Goal: Task Accomplishment & Management: Manage account settings

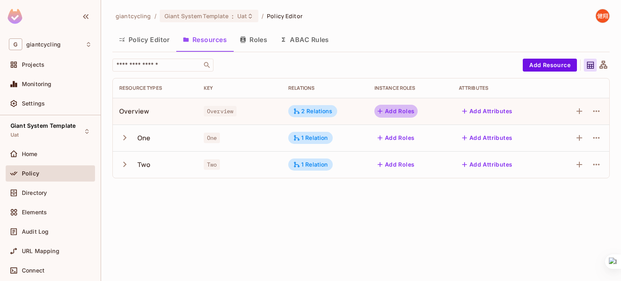
click at [396, 111] on button "Add Roles" at bounding box center [396, 111] width 44 height 13
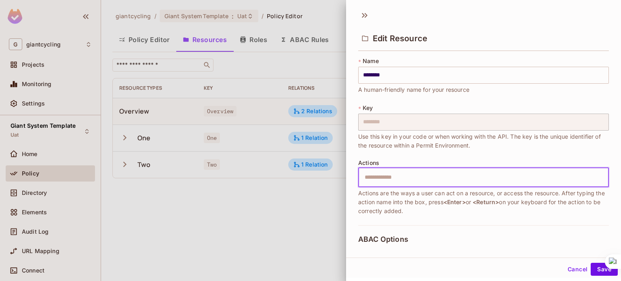
click at [383, 173] on input "text" at bounding box center [482, 177] width 245 height 16
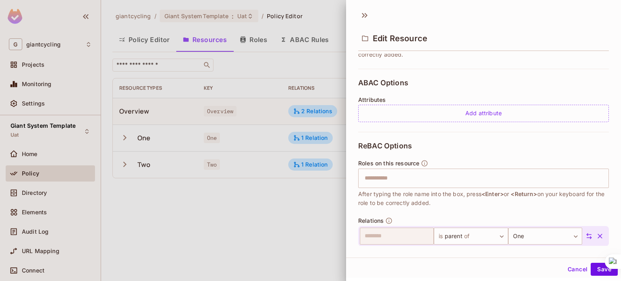
scroll to position [155, 0]
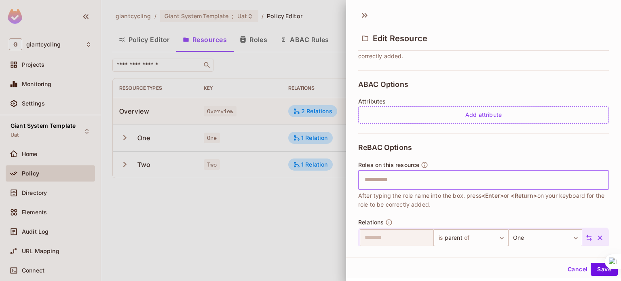
click at [558, 183] on input "text" at bounding box center [482, 180] width 245 height 16
click at [315, 25] on div at bounding box center [310, 140] width 621 height 281
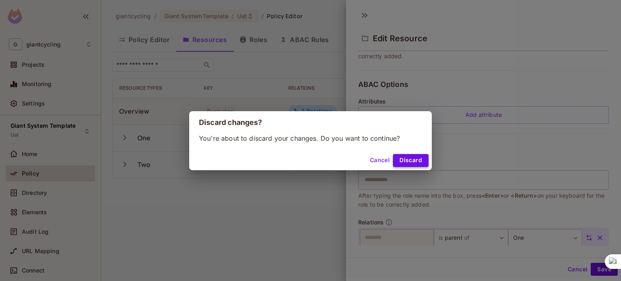
click at [405, 159] on button "Discard" at bounding box center [411, 160] width 36 height 13
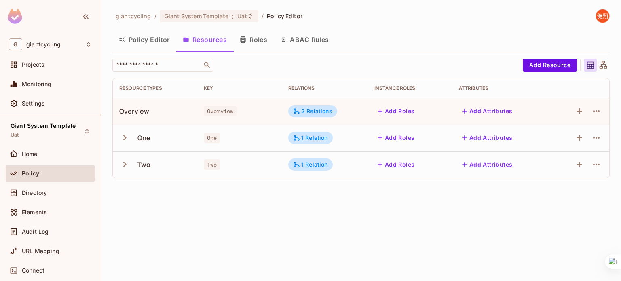
click at [262, 42] on button "Roles" at bounding box center [253, 40] width 40 height 20
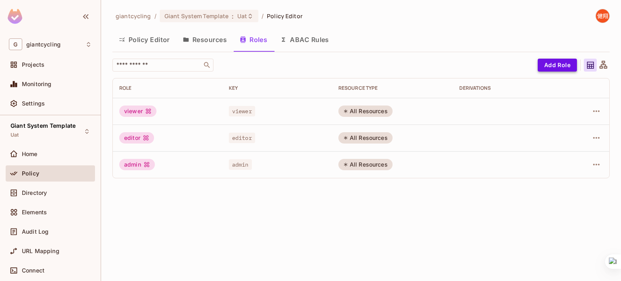
click at [564, 63] on button "Add Role" at bounding box center [556, 65] width 39 height 13
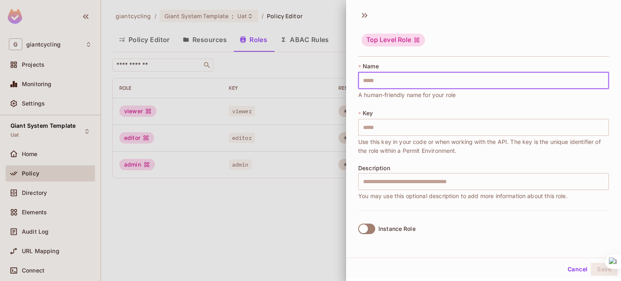
click at [386, 77] on input "text" at bounding box center [483, 80] width 251 height 17
type input "*"
type input "**"
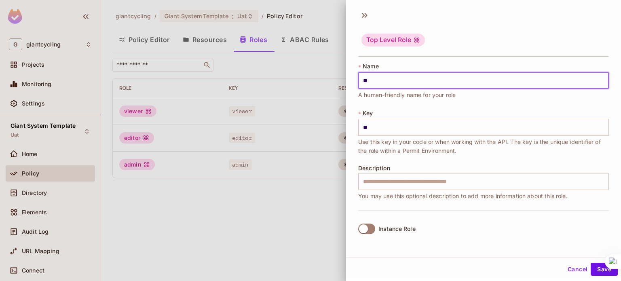
type input "***"
type input "**"
type input "*"
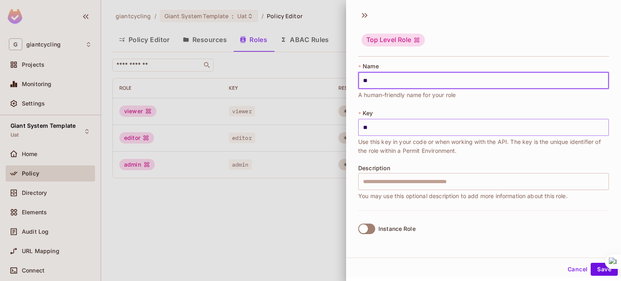
type input "*"
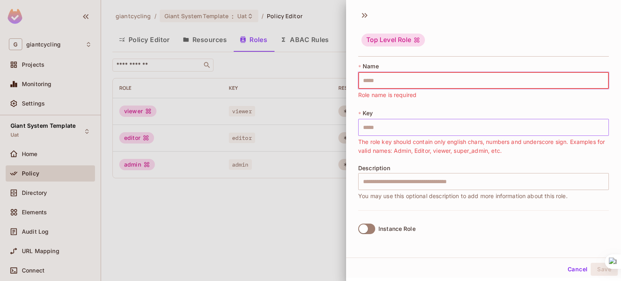
type input "*"
type input "**"
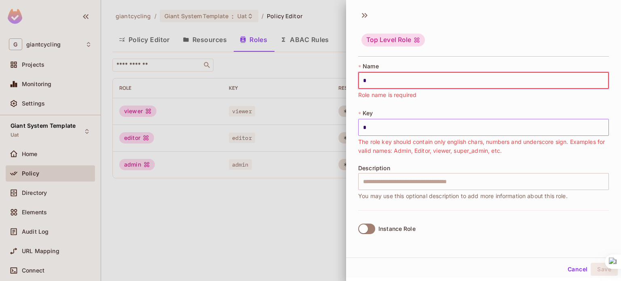
type input "**"
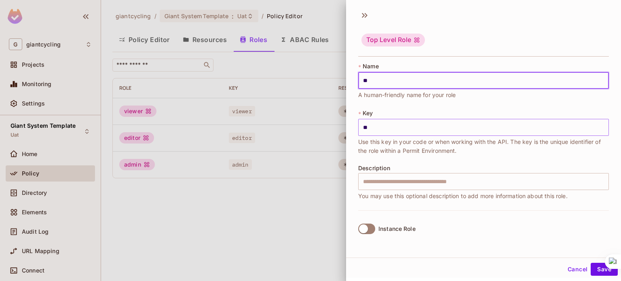
type input "***"
type input "****"
type input "*****"
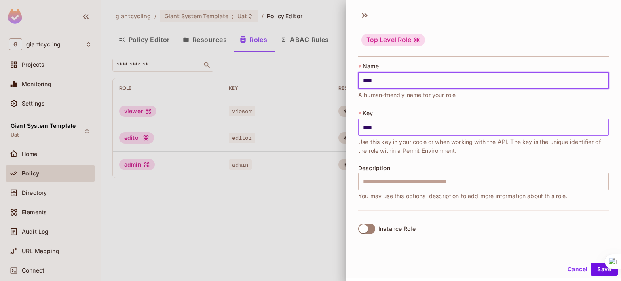
type input "*****"
type input "******"
click at [595, 271] on button "Save" at bounding box center [603, 269] width 27 height 13
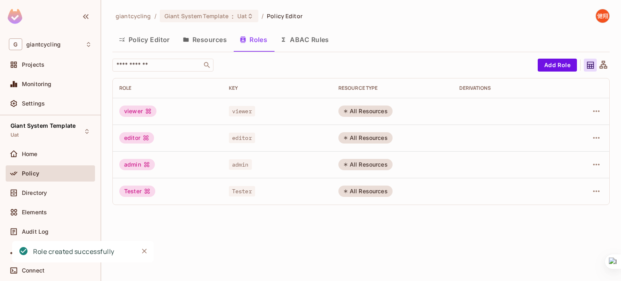
click at [354, 190] on div "All Resources" at bounding box center [365, 190] width 54 height 11
click at [595, 193] on icon "button" at bounding box center [596, 191] width 10 height 10
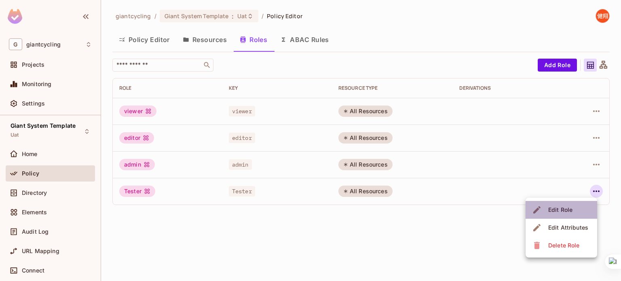
click at [575, 207] on li "Edit Role" at bounding box center [561, 210] width 72 height 18
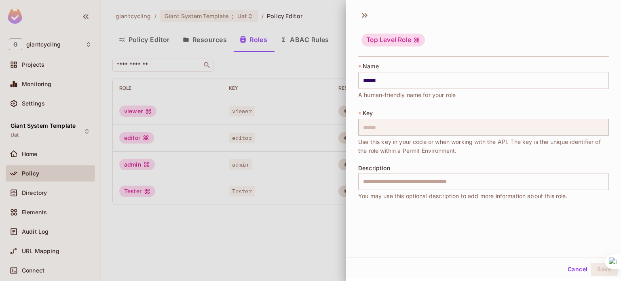
scroll to position [1, 0]
click at [260, 72] on div at bounding box center [310, 140] width 621 height 281
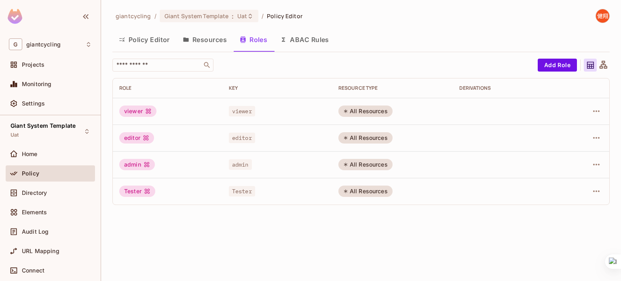
click at [208, 38] on button "Resources" at bounding box center [204, 40] width 57 height 20
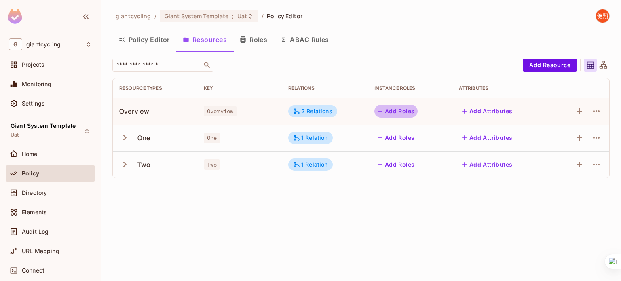
click at [388, 116] on button "Add Roles" at bounding box center [396, 111] width 44 height 13
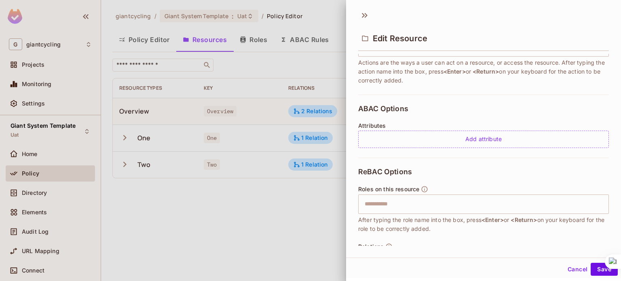
scroll to position [131, 0]
click at [450, 208] on input "text" at bounding box center [482, 203] width 245 height 16
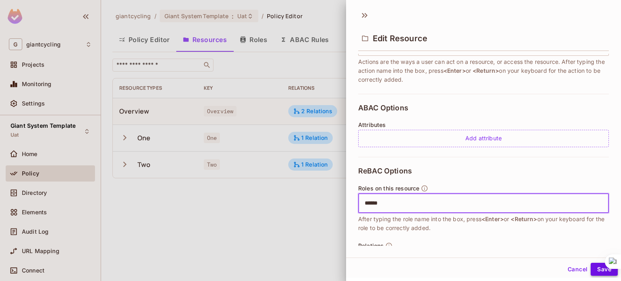
type input "******"
click at [593, 264] on button "Save" at bounding box center [603, 269] width 27 height 13
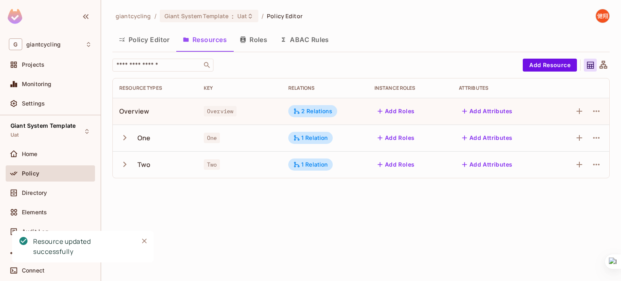
click at [382, 113] on icon "button" at bounding box center [380, 111] width 8 height 8
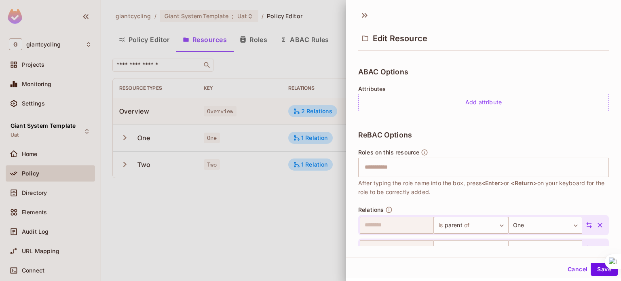
scroll to position [210, 0]
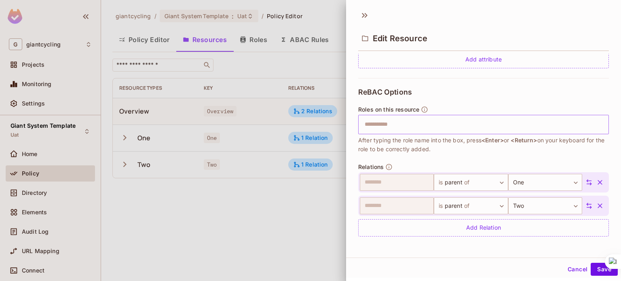
click at [415, 123] on input "text" at bounding box center [482, 124] width 245 height 16
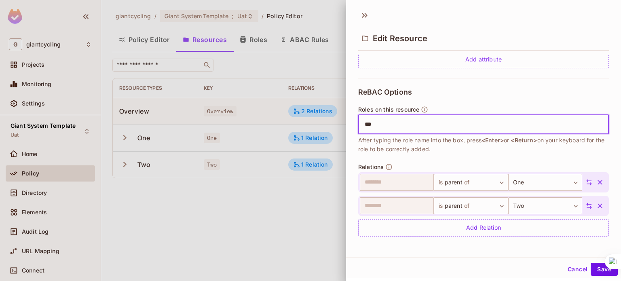
type input "****"
click at [406, 122] on icon at bounding box center [406, 125] width 6 height 6
type input "******"
click at [594, 264] on button "Save" at bounding box center [603, 269] width 27 height 13
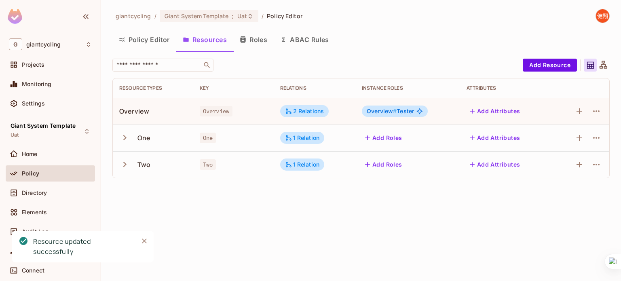
click at [256, 40] on button "Roles" at bounding box center [253, 40] width 40 height 20
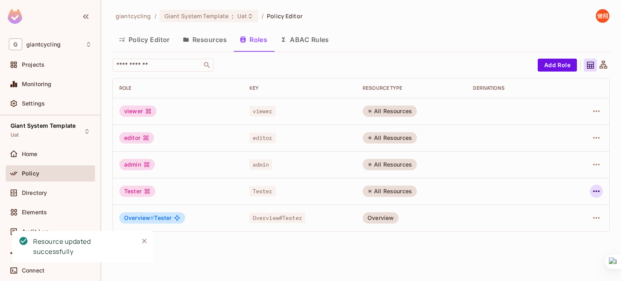
click at [597, 188] on icon "button" at bounding box center [596, 191] width 10 height 10
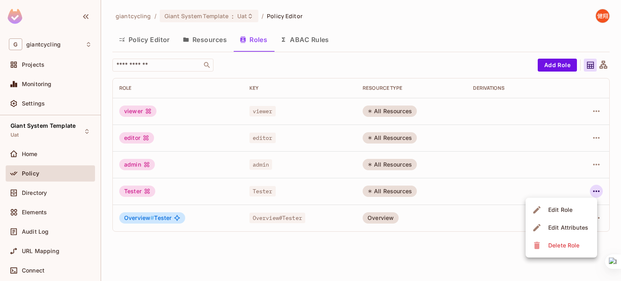
click at [566, 245] on div "Delete Role" at bounding box center [563, 245] width 31 height 8
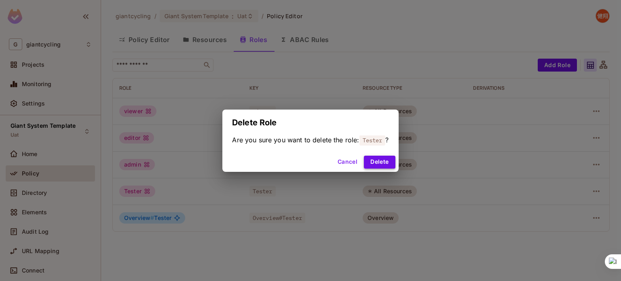
click at [387, 164] on button "Delete" at bounding box center [379, 162] width 31 height 13
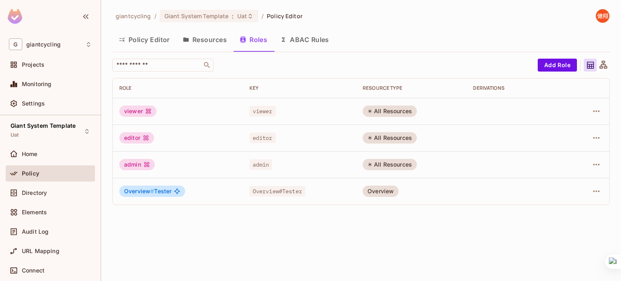
click at [221, 41] on button "Resources" at bounding box center [204, 40] width 57 height 20
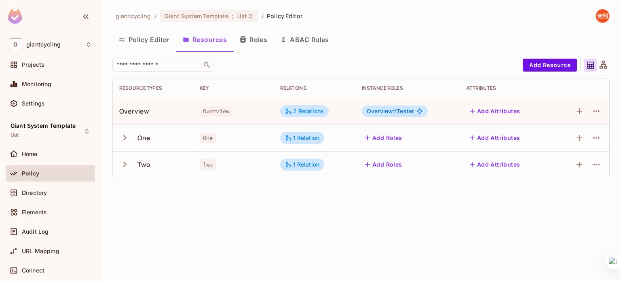
click at [314, 208] on div "giantcycling / Giant System Template : Uat / Policy Editor Policy Editor Resour…" at bounding box center [361, 140] width 520 height 281
click at [599, 109] on icon "button" at bounding box center [596, 111] width 10 height 10
click at [563, 141] on div "Edit Resource" at bounding box center [561, 143] width 38 height 8
click at [602, 114] on div at bounding box center [596, 111] width 13 height 13
click at [595, 110] on icon "button" at bounding box center [596, 111] width 10 height 10
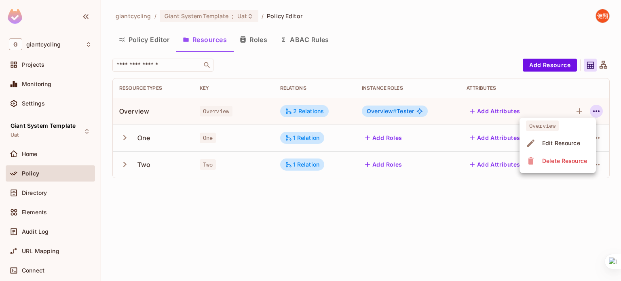
click at [584, 139] on li "Edit Resource" at bounding box center [557, 143] width 76 height 18
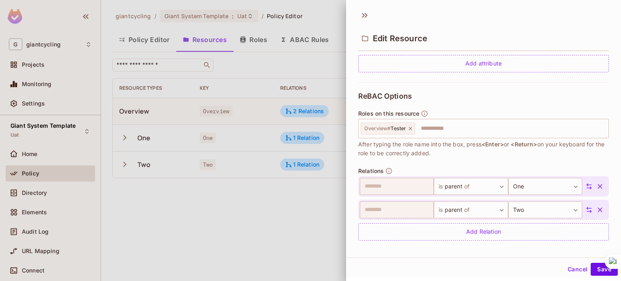
scroll to position [210, 0]
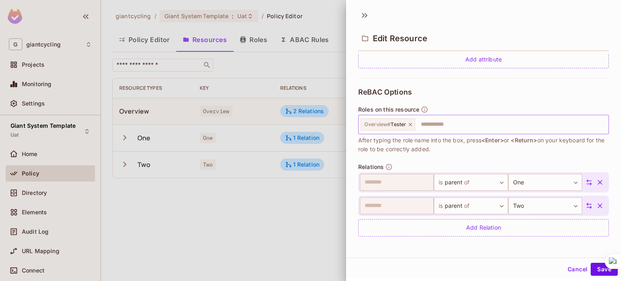
click at [413, 123] on icon at bounding box center [410, 125] width 6 height 6
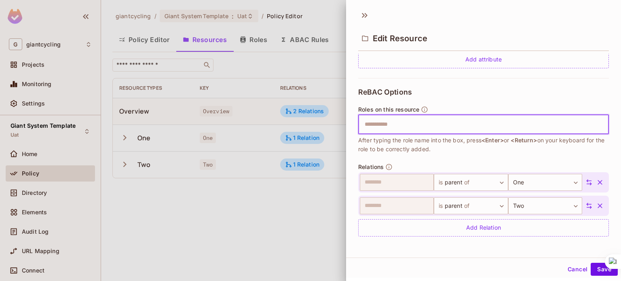
click at [413, 123] on input "text" at bounding box center [482, 124] width 245 height 16
paste input "**********"
type input "**********"
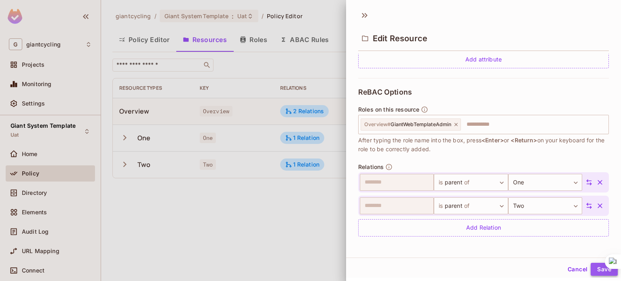
click at [597, 266] on button "Save" at bounding box center [603, 269] width 27 height 13
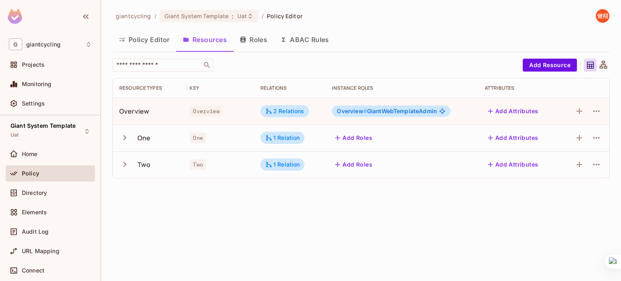
click at [246, 38] on icon "button" at bounding box center [243, 39] width 6 height 6
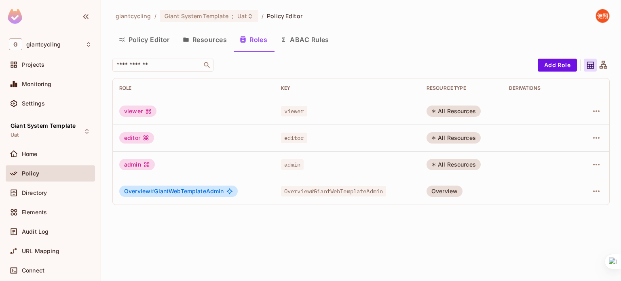
click at [198, 190] on span "Overview # GiantWebTemplateAdmin" at bounding box center [174, 191] width 100 height 6
click at [452, 190] on div "Overview" at bounding box center [444, 190] width 36 height 11
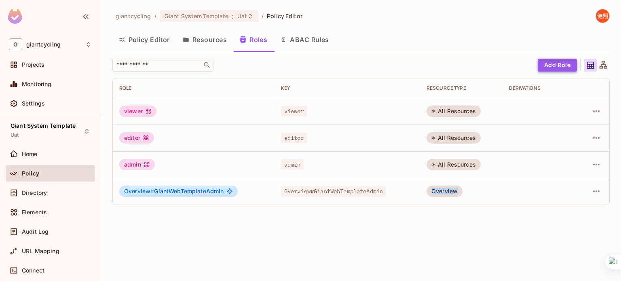
click at [555, 66] on button "Add Role" at bounding box center [556, 65] width 39 height 13
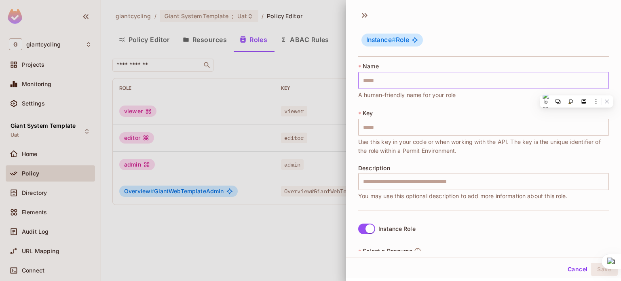
click at [432, 80] on input "text" at bounding box center [483, 80] width 251 height 17
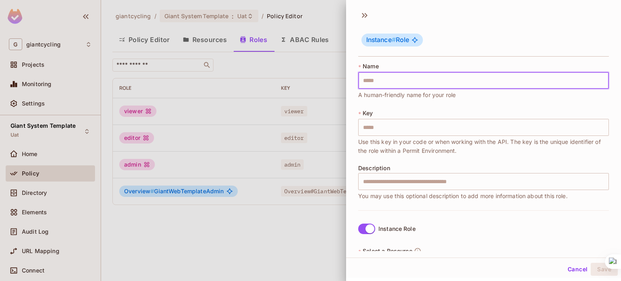
paste input "**********"
type input "**********"
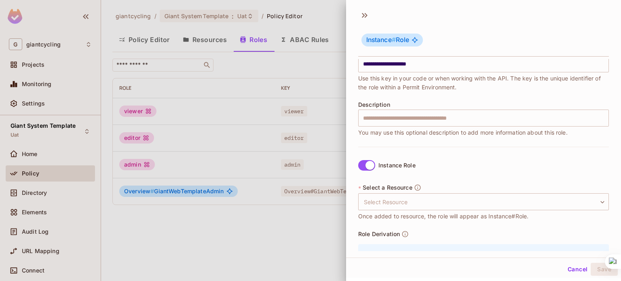
scroll to position [72, 0]
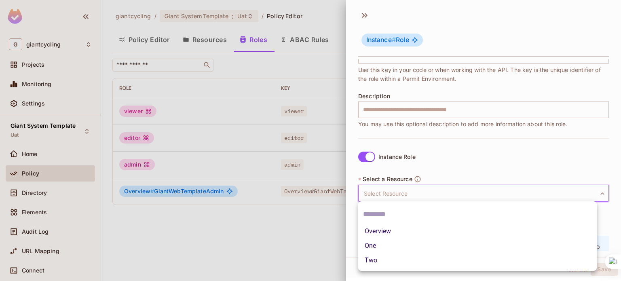
click at [420, 190] on body "**********" at bounding box center [310, 140] width 621 height 281
click at [396, 233] on li "Overview" at bounding box center [477, 231] width 238 height 15
type input "********"
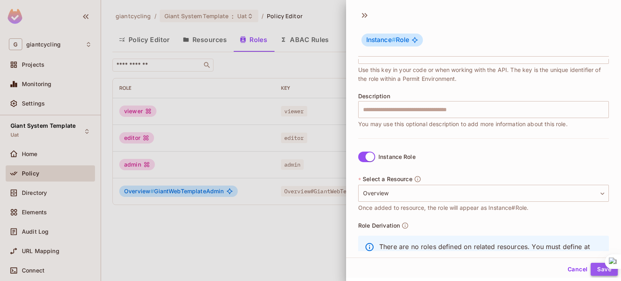
drag, startPoint x: 598, startPoint y: 270, endPoint x: 587, endPoint y: 275, distance: 11.7
click at [590, 275] on button "Save" at bounding box center [603, 269] width 27 height 13
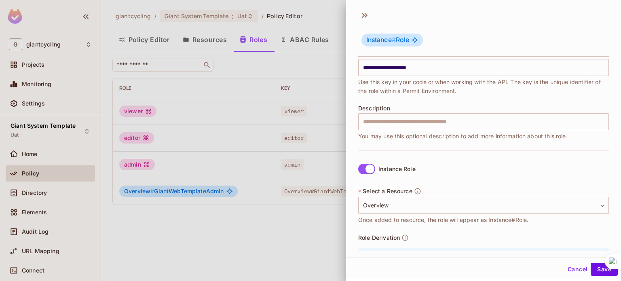
scroll to position [0, 0]
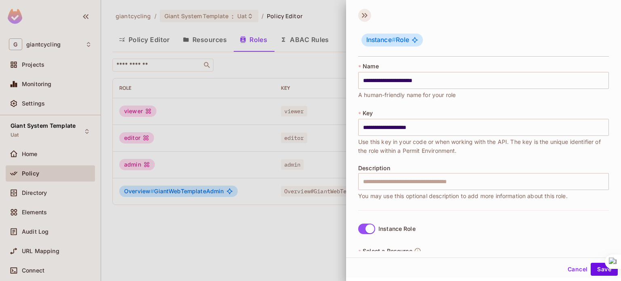
click at [364, 16] on icon at bounding box center [363, 15] width 3 height 5
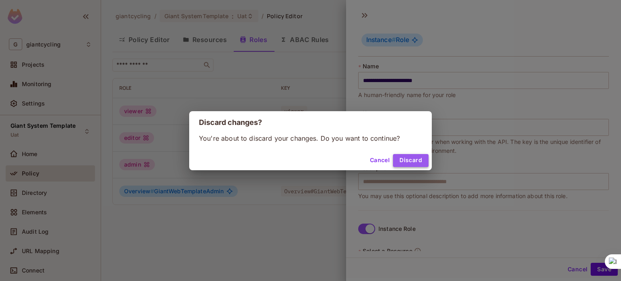
click at [419, 158] on button "Discard" at bounding box center [411, 160] width 36 height 13
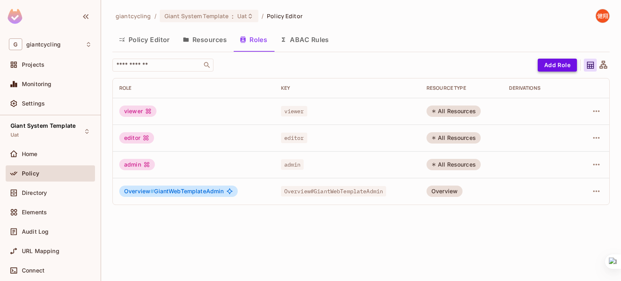
click at [548, 59] on button "Add Role" at bounding box center [556, 65] width 39 height 13
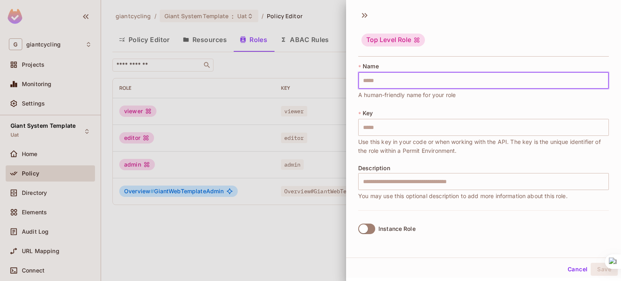
click at [504, 78] on input "text" at bounding box center [483, 80] width 251 height 17
type input "*"
type input "**"
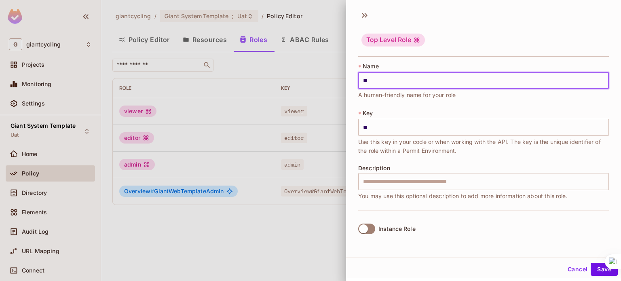
type input "***"
type input "****"
type input "*****"
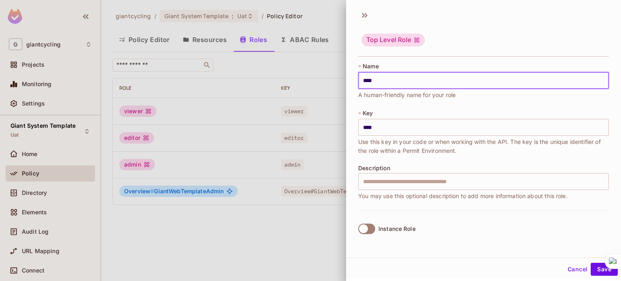
type input "*****"
type input "******"
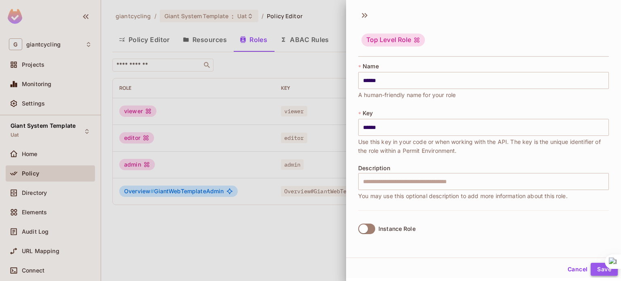
click at [592, 266] on button "Save" at bounding box center [603, 269] width 27 height 13
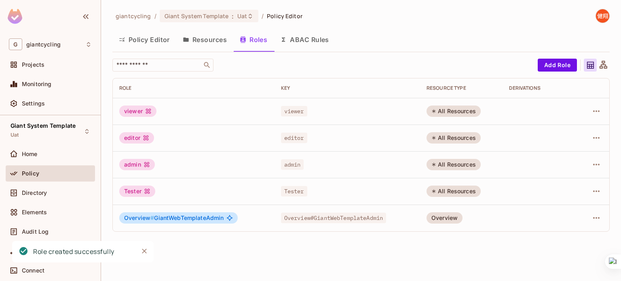
click at [476, 105] on div "All Resources" at bounding box center [453, 110] width 54 height 11
click at [148, 40] on button "Policy Editor" at bounding box center [144, 40] width 64 height 20
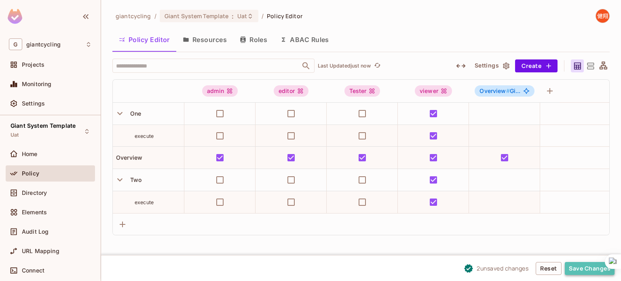
click at [582, 263] on button "Save Changes" at bounding box center [590, 268] width 50 height 13
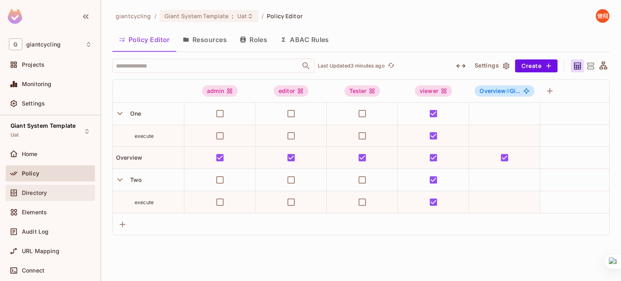
click at [55, 193] on div "Directory" at bounding box center [57, 193] width 70 height 6
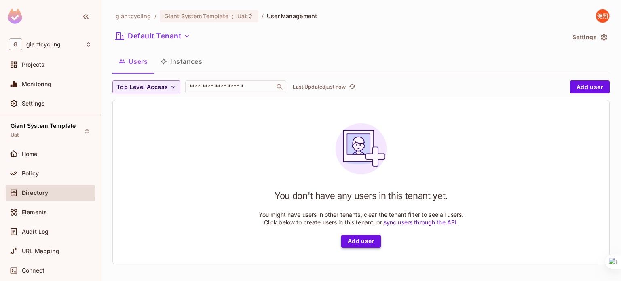
click at [356, 239] on button "Add user" at bounding box center [361, 241] width 40 height 13
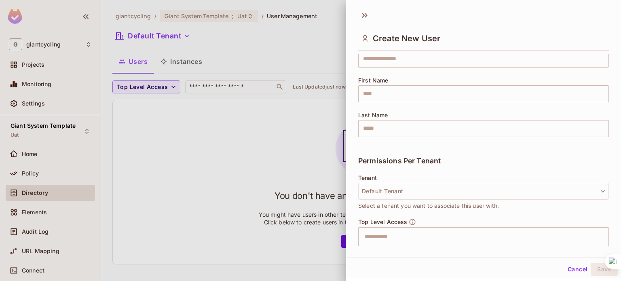
scroll to position [149, 0]
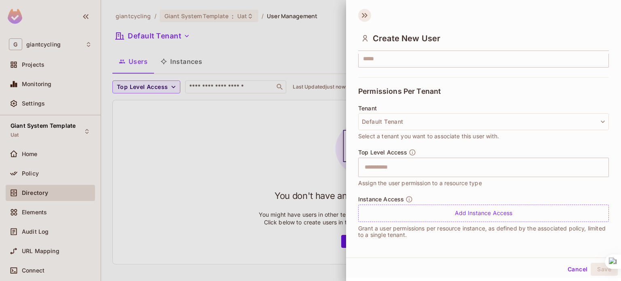
click at [366, 19] on icon at bounding box center [364, 15] width 13 height 13
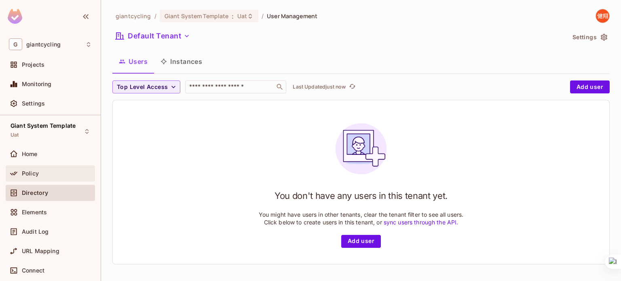
click at [34, 169] on div "Policy" at bounding box center [50, 174] width 83 height 10
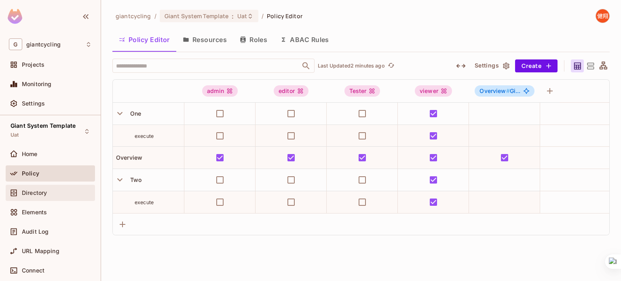
click at [30, 194] on span "Directory" at bounding box center [34, 193] width 25 height 6
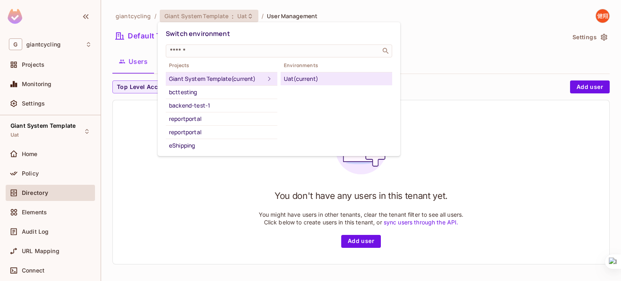
click at [204, 66] on span "Projects" at bounding box center [222, 65] width 112 height 6
click at [451, 53] on div at bounding box center [310, 140] width 621 height 281
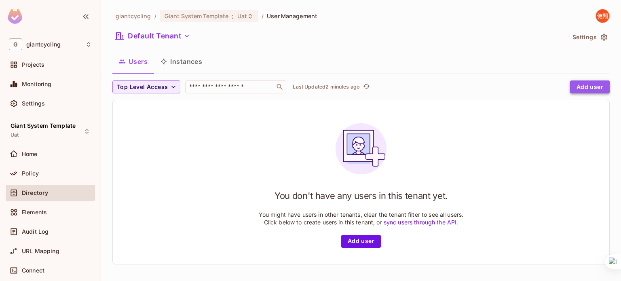
click at [570, 89] on button "Add user" at bounding box center [590, 86] width 40 height 13
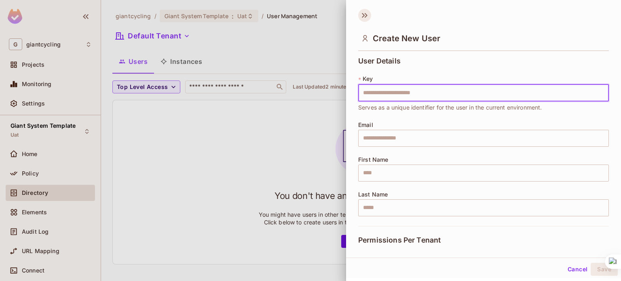
click at [365, 14] on icon at bounding box center [364, 15] width 13 height 13
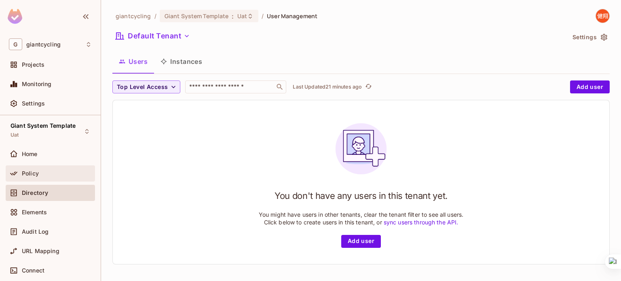
click at [48, 176] on div "Policy" at bounding box center [50, 174] width 83 height 10
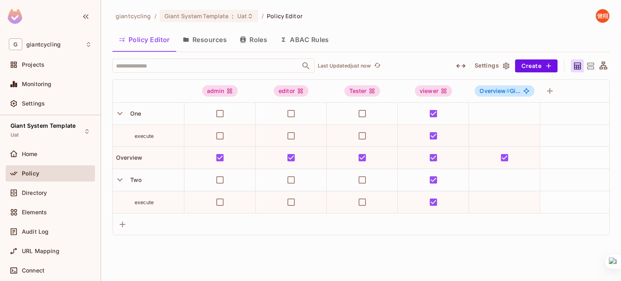
click at [37, 202] on div "Directory" at bounding box center [50, 194] width 89 height 19
click at [39, 192] on span "Directory" at bounding box center [34, 193] width 25 height 6
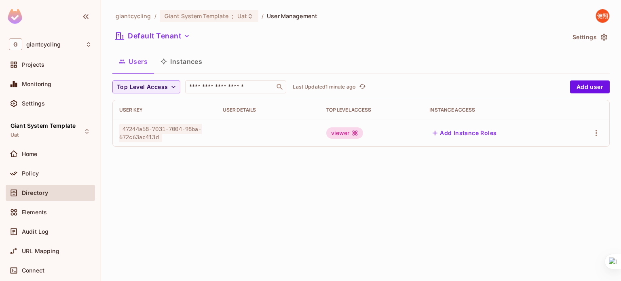
click at [269, 239] on div "giantcycling / Giant System Template : Uat / User Management Default Tenant Set…" at bounding box center [361, 140] width 520 height 281
click at [595, 137] on icon "button" at bounding box center [596, 133] width 10 height 10
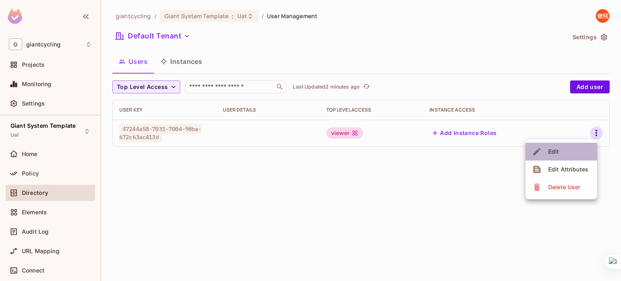
click at [557, 156] on span "Edit" at bounding box center [554, 151] width 16 height 13
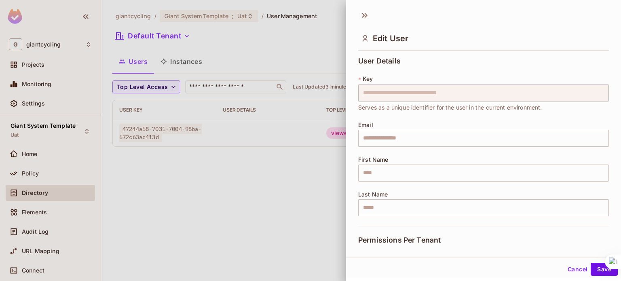
click at [566, 273] on button "Cancel" at bounding box center [577, 269] width 26 height 13
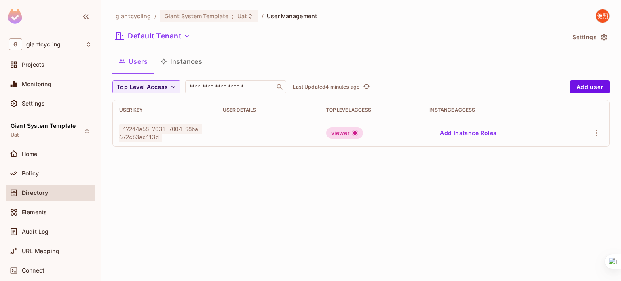
click at [190, 64] on button "Instances" at bounding box center [181, 61] width 55 height 20
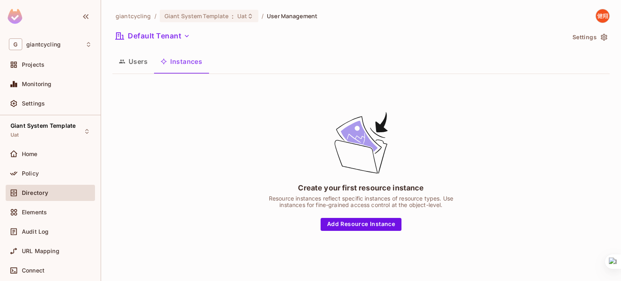
click at [139, 67] on button "Users" at bounding box center [133, 61] width 42 height 20
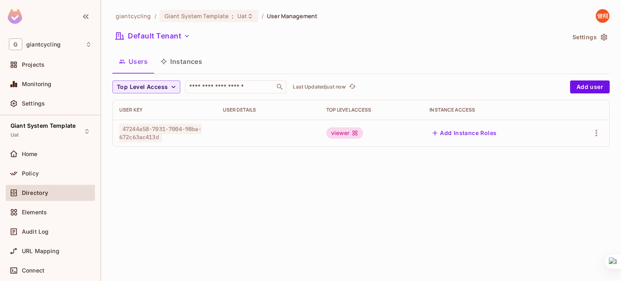
click at [595, 126] on td at bounding box center [587, 133] width 44 height 27
click at [595, 129] on icon "button" at bounding box center [596, 133] width 10 height 10
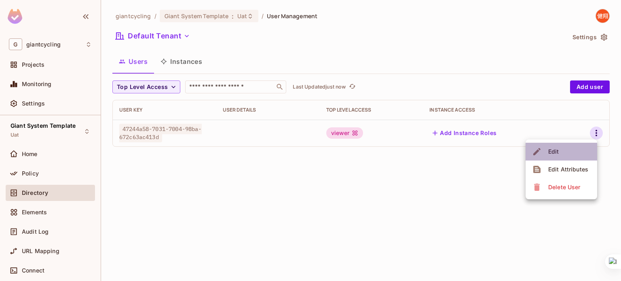
click at [575, 143] on li "Edit" at bounding box center [561, 152] width 72 height 18
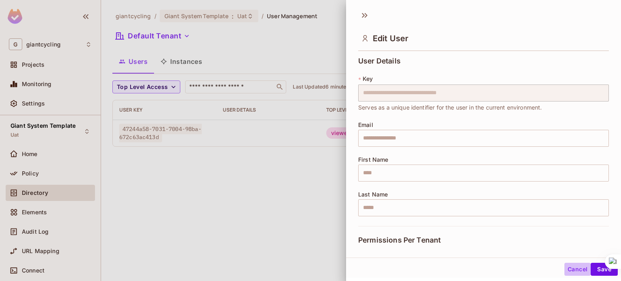
click at [572, 270] on button "Cancel" at bounding box center [577, 269] width 26 height 13
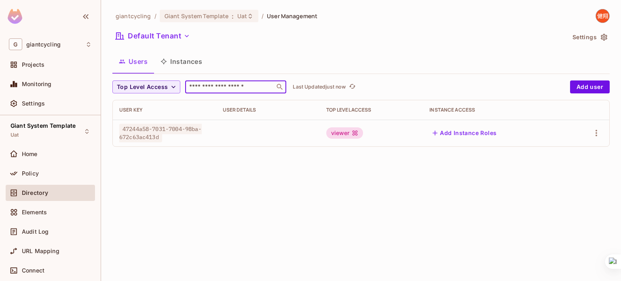
click at [224, 89] on input "text" at bounding box center [230, 87] width 85 height 8
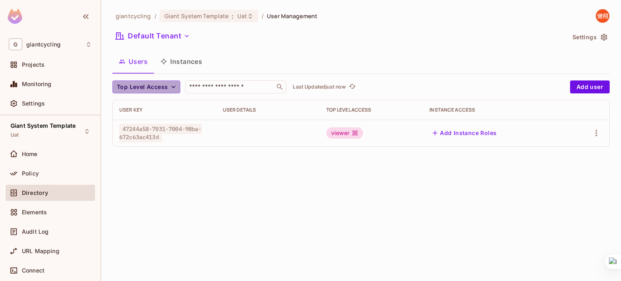
click at [170, 85] on icon "button" at bounding box center [173, 87] width 8 height 8
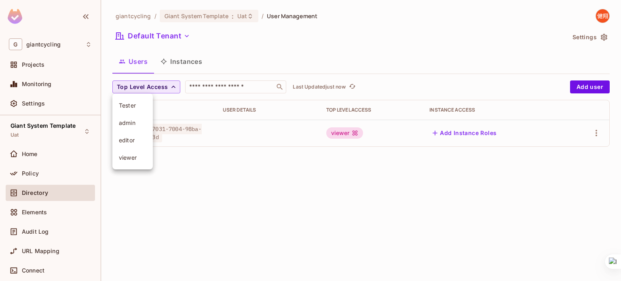
click at [216, 185] on div at bounding box center [310, 140] width 621 height 281
click at [597, 133] on icon "button" at bounding box center [596, 133] width 10 height 10
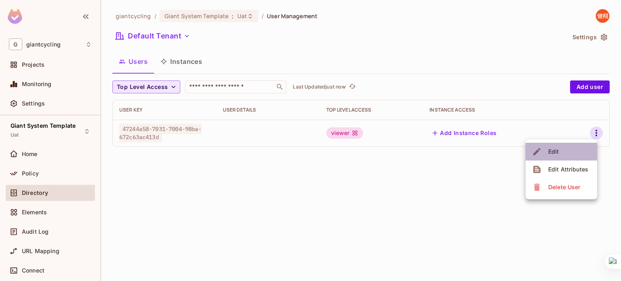
click at [568, 147] on li "Edit" at bounding box center [561, 152] width 72 height 18
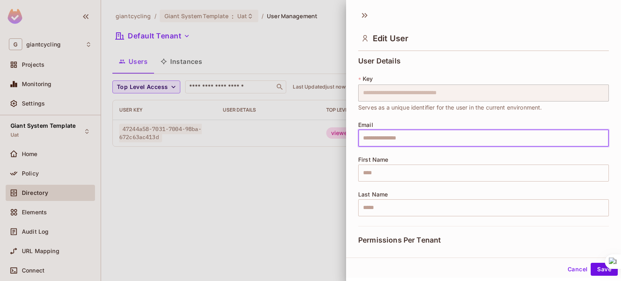
click at [555, 135] on input "text" at bounding box center [483, 138] width 251 height 17
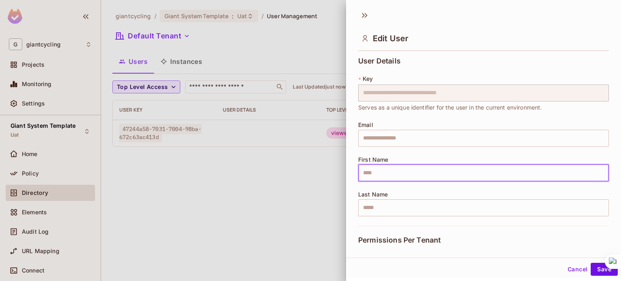
click at [554, 166] on input "text" at bounding box center [483, 172] width 251 height 17
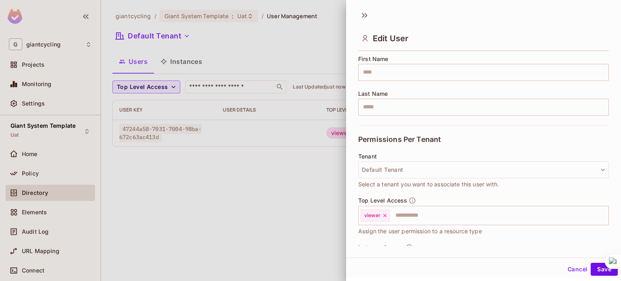
scroll to position [149, 0]
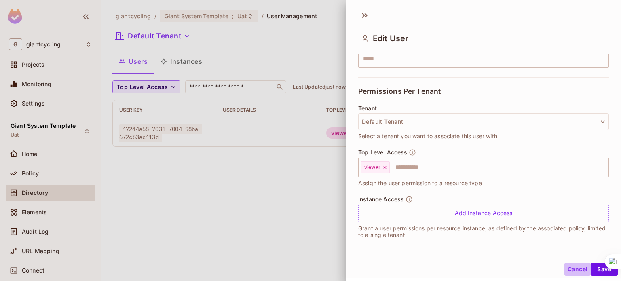
click at [571, 273] on button "Cancel" at bounding box center [577, 269] width 26 height 13
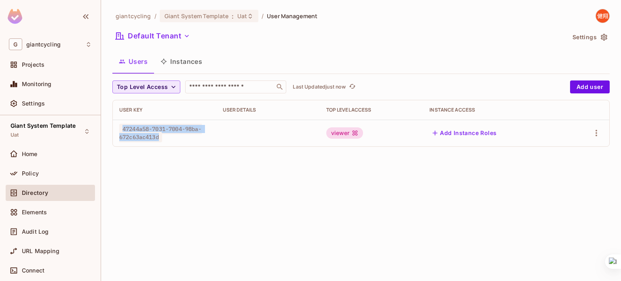
drag, startPoint x: 164, startPoint y: 135, endPoint x: 122, endPoint y: 128, distance: 41.9
click at [122, 128] on div "47244a58-7031-7004-98ba-672c63ac413d" at bounding box center [164, 133] width 91 height 16
copy span "47244a58-7031-7004-98ba-672c63ac413d"
click at [367, 86] on icon "refresh" at bounding box center [366, 86] width 7 height 7
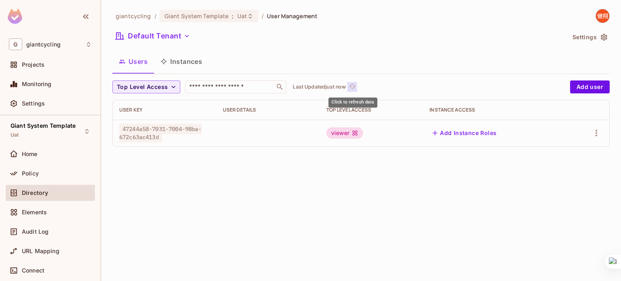
click at [354, 85] on icon "refresh" at bounding box center [352, 86] width 7 height 7
click at [604, 15] on img at bounding box center [602, 15] width 13 height 13
click at [169, 91] on button "Top Level Access" at bounding box center [146, 86] width 68 height 13
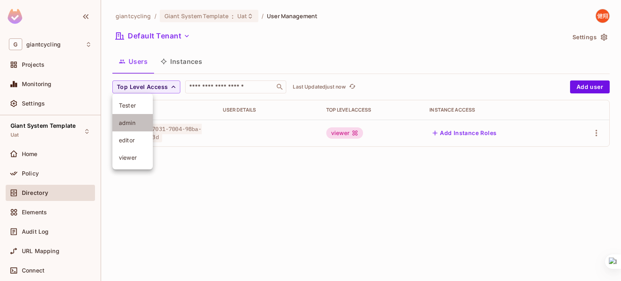
click at [134, 124] on span "admin" at bounding box center [132, 123] width 27 height 8
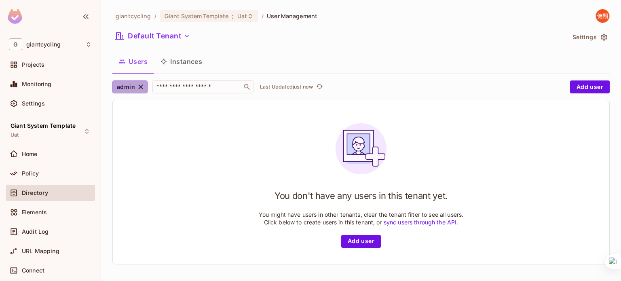
click at [137, 86] on icon "button" at bounding box center [141, 87] width 8 height 8
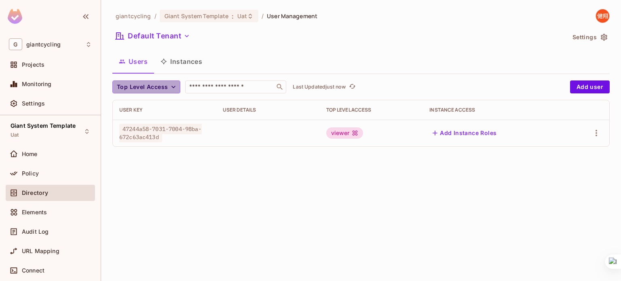
click at [144, 81] on button "Top Level Access" at bounding box center [146, 86] width 68 height 13
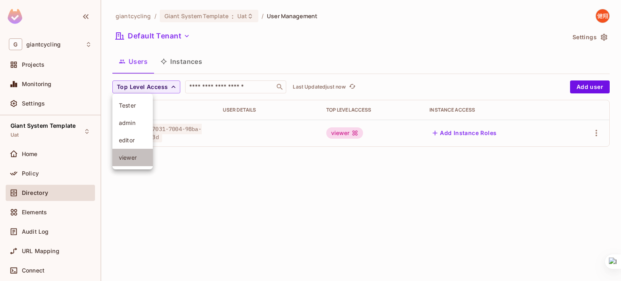
click at [135, 154] on span "viewer" at bounding box center [132, 158] width 27 height 8
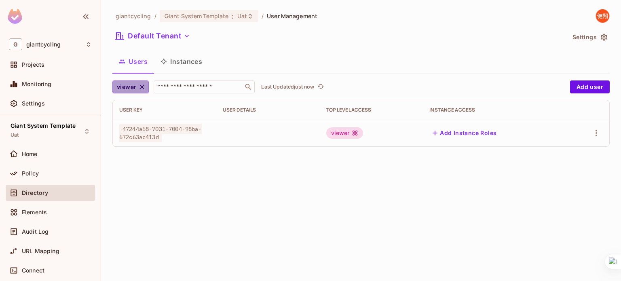
click at [138, 89] on icon "button" at bounding box center [142, 87] width 8 height 8
click at [142, 90] on span "Top Level Access" at bounding box center [142, 87] width 51 height 10
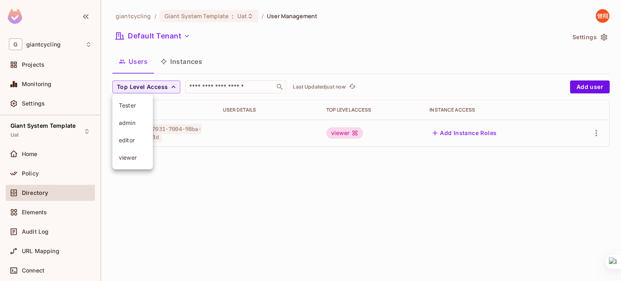
click at [197, 213] on div at bounding box center [310, 140] width 621 height 281
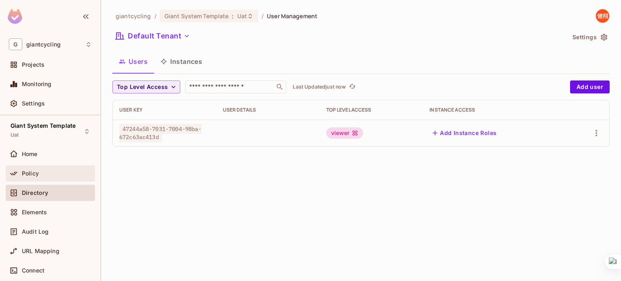
click at [48, 171] on div "Policy" at bounding box center [57, 173] width 70 height 6
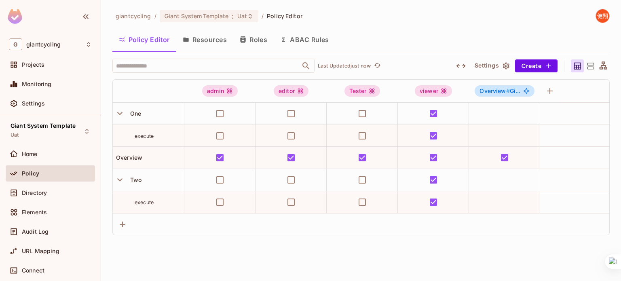
click at [257, 40] on button "Roles" at bounding box center [253, 40] width 40 height 20
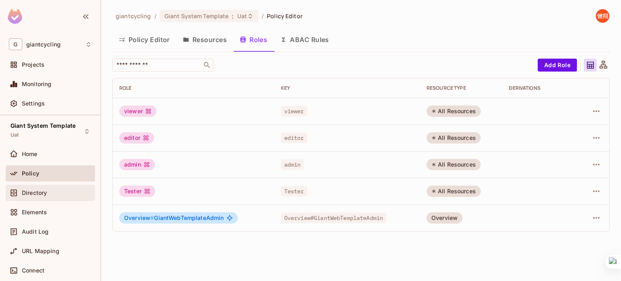
click at [41, 195] on span "Directory" at bounding box center [34, 193] width 25 height 6
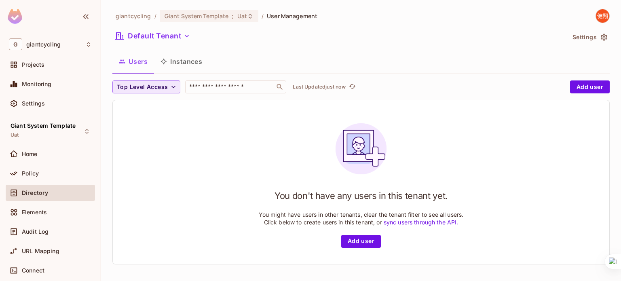
click at [158, 91] on span "Top Level Access" at bounding box center [142, 87] width 51 height 10
click at [132, 157] on span "viewer" at bounding box center [132, 158] width 27 height 8
click at [134, 79] on div "giantcycling / Giant System Template : Uat / User Management Default Tenant Set…" at bounding box center [360, 140] width 497 height 262
click at [175, 64] on button "Instances" at bounding box center [181, 61] width 55 height 20
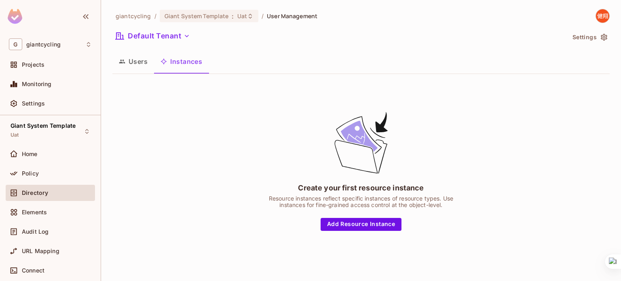
click at [145, 60] on button "Users" at bounding box center [133, 61] width 42 height 20
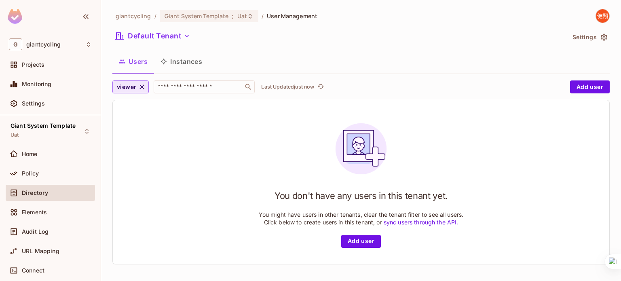
click at [135, 84] on span "viewer" at bounding box center [126, 87] width 19 height 10
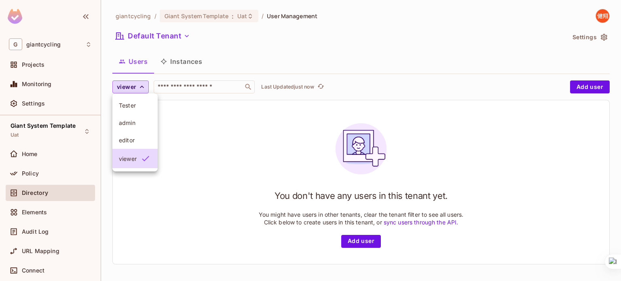
click at [141, 89] on div at bounding box center [310, 140] width 621 height 281
click at [141, 89] on icon "button" at bounding box center [142, 87] width 8 height 8
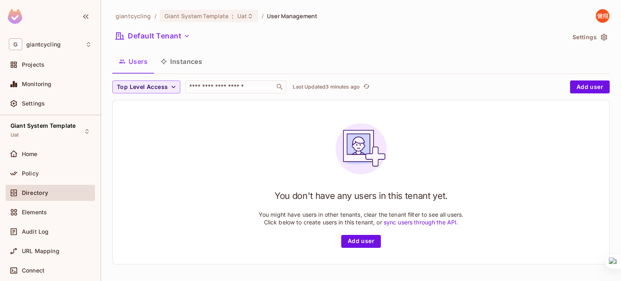
click at [163, 28] on div "giantcycling / Giant System Template : Uat / User Management Default Tenant Set…" at bounding box center [360, 140] width 497 height 262
click at [162, 40] on button "Default Tenant" at bounding box center [152, 36] width 81 height 13
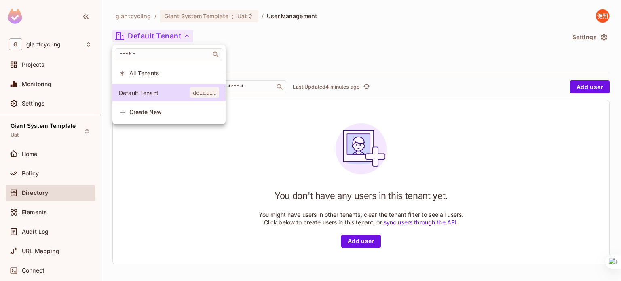
click at [151, 70] on span "All Tenants" at bounding box center [174, 73] width 90 height 8
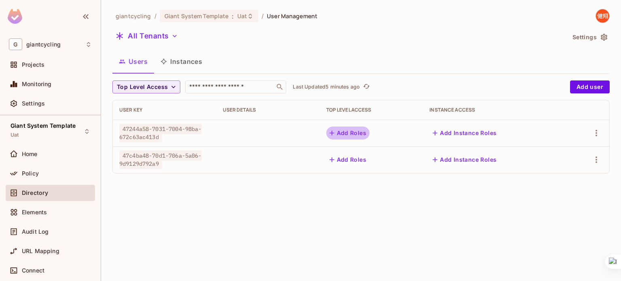
click at [335, 137] on button "Add Roles" at bounding box center [348, 132] width 44 height 13
click at [331, 134] on body "G giantcycling Projects Monitoring Settings Giant System Template Uat Home Poli…" at bounding box center [310, 140] width 621 height 281
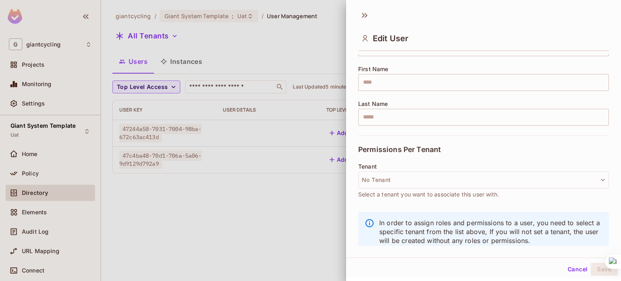
scroll to position [101, 0]
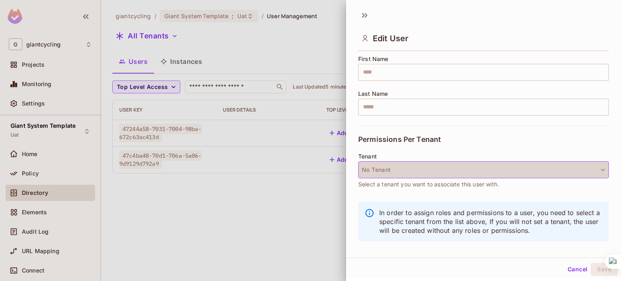
click at [533, 162] on button "No Tenant" at bounding box center [483, 169] width 251 height 17
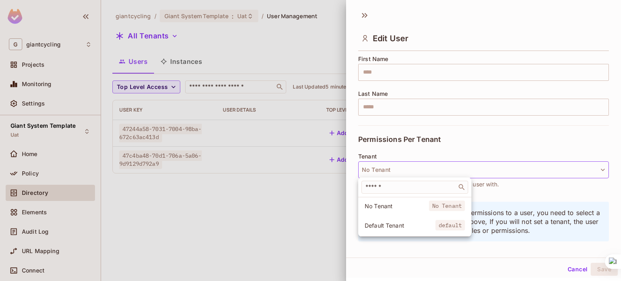
click at [323, 237] on div at bounding box center [310, 140] width 621 height 281
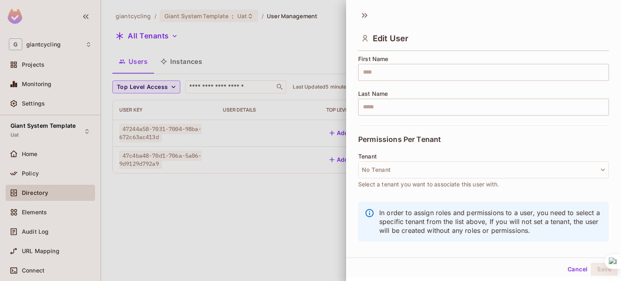
click at [564, 271] on button "Cancel" at bounding box center [577, 269] width 26 height 13
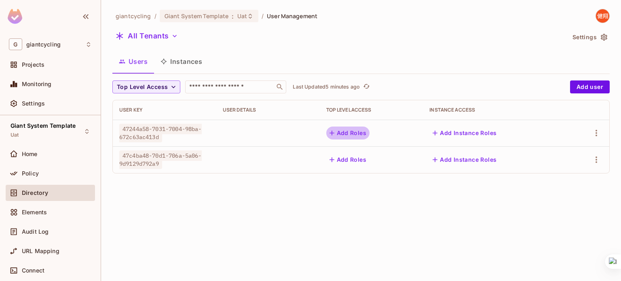
click at [354, 136] on button "Add Roles" at bounding box center [348, 132] width 44 height 13
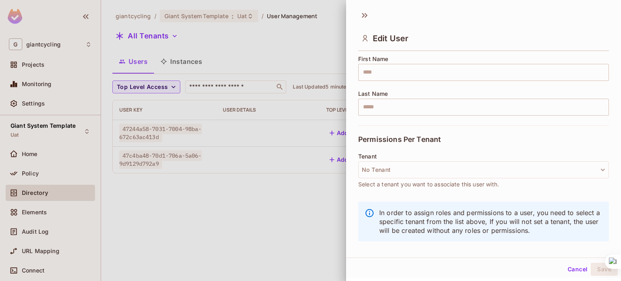
scroll to position [0, 0]
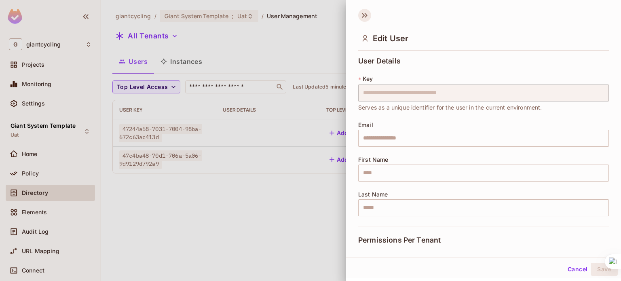
click at [362, 17] on icon at bounding box center [364, 15] width 13 height 13
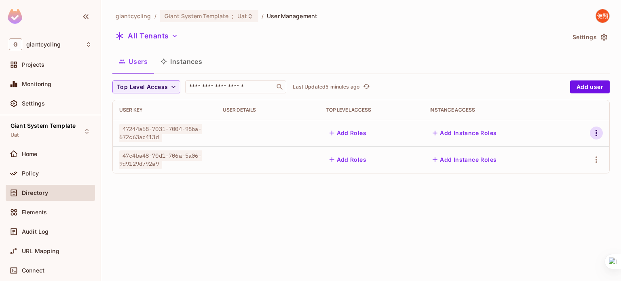
click at [593, 133] on icon "button" at bounding box center [596, 133] width 10 height 10
click at [559, 147] on li "Edit" at bounding box center [558, 152] width 75 height 18
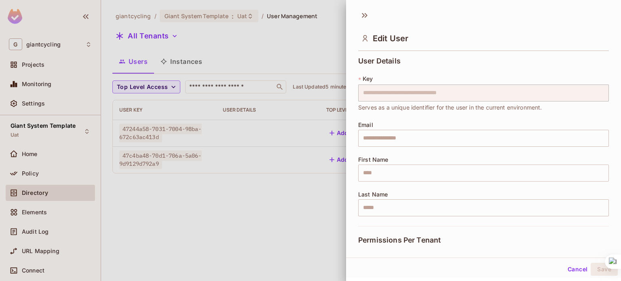
click at [305, 187] on div at bounding box center [310, 140] width 621 height 281
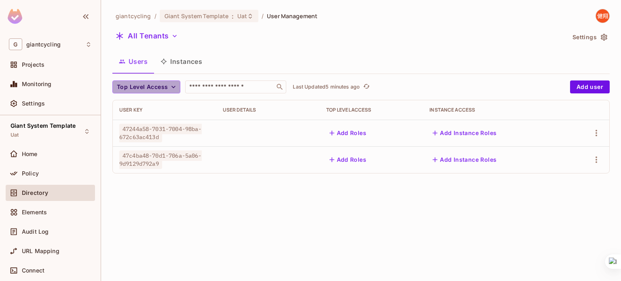
click at [125, 87] on span "Top Level Access" at bounding box center [142, 87] width 51 height 10
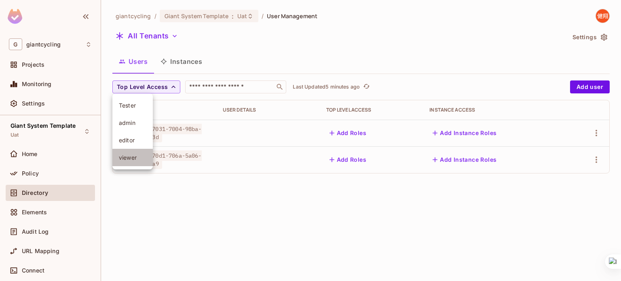
click at [131, 156] on span "viewer" at bounding box center [132, 158] width 27 height 8
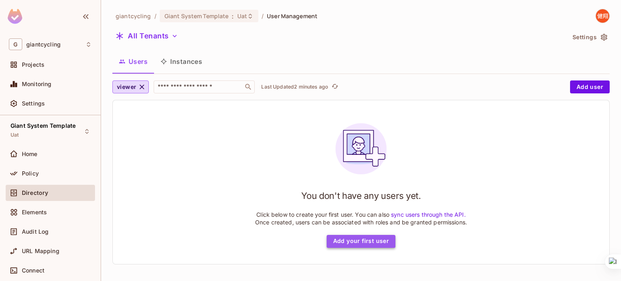
click at [368, 240] on button "Add your first user" at bounding box center [361, 241] width 69 height 13
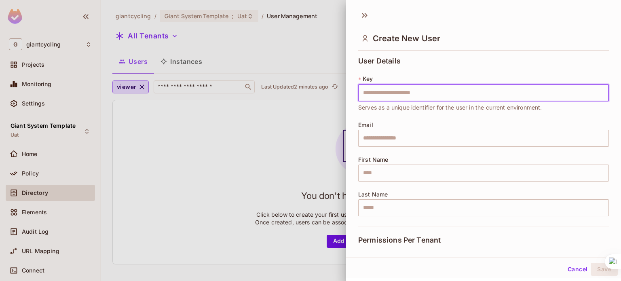
click at [386, 88] on input "text" at bounding box center [483, 92] width 251 height 17
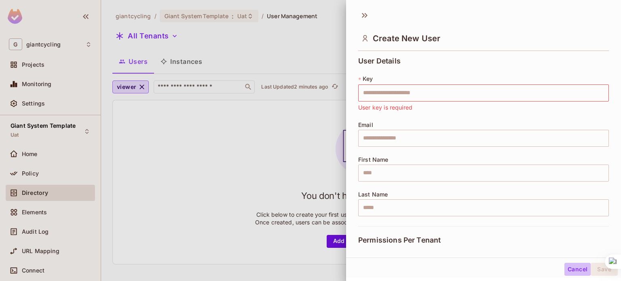
click at [571, 268] on button "Cancel" at bounding box center [577, 269] width 26 height 13
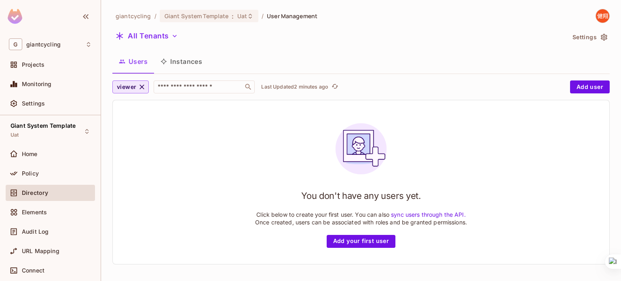
click at [143, 84] on icon "button" at bounding box center [142, 87] width 8 height 8
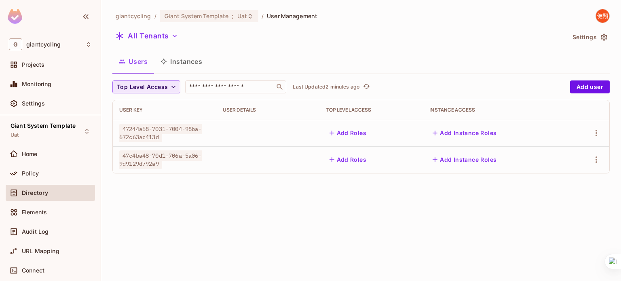
click at [155, 135] on span "47244a58-7031-7004-98ba-672c63ac413d" at bounding box center [160, 133] width 82 height 19
click at [456, 133] on button "Add Instance Roles" at bounding box center [464, 132] width 70 height 13
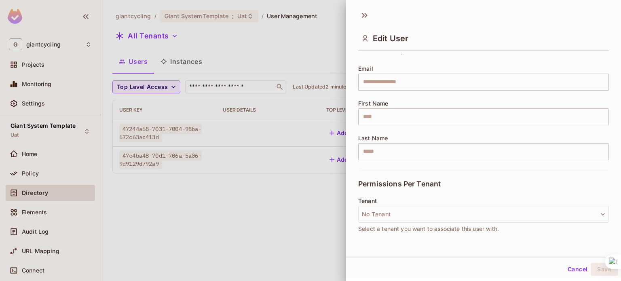
scroll to position [101, 0]
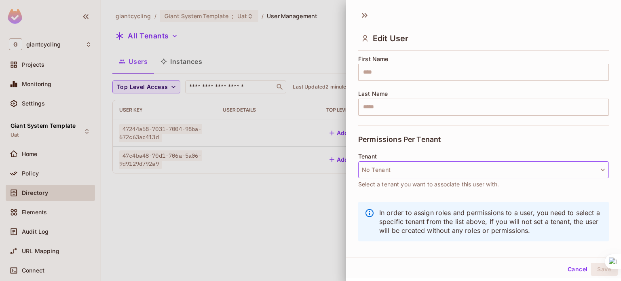
click at [569, 163] on button "No Tenant" at bounding box center [483, 169] width 251 height 17
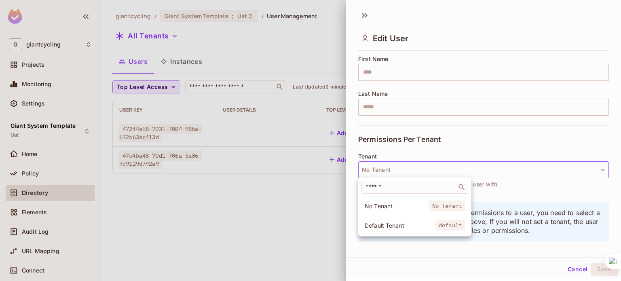
drag, startPoint x: 414, startPoint y: 217, endPoint x: 412, endPoint y: 201, distance: 16.2
click at [412, 201] on div "No Tenant No Tenant Default Tenant default" at bounding box center [414, 217] width 113 height 40
click at [412, 201] on li "No Tenant No Tenant" at bounding box center [414, 205] width 113 height 17
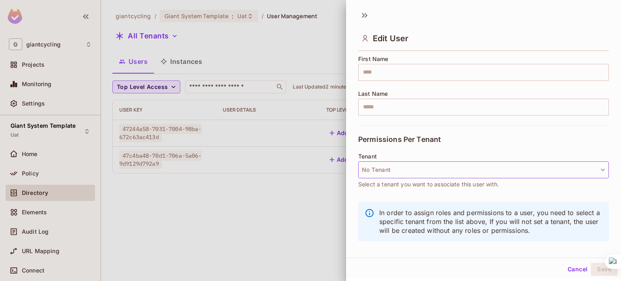
click at [411, 171] on button "No Tenant" at bounding box center [483, 169] width 251 height 17
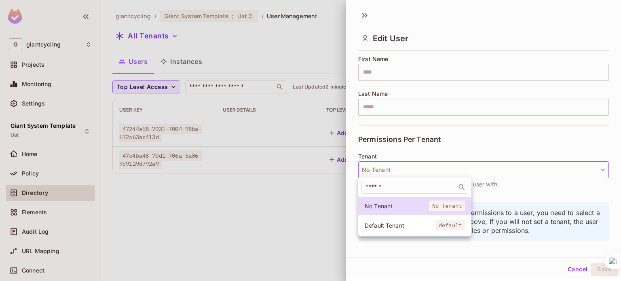
click at [392, 232] on li "Default Tenant default" at bounding box center [414, 225] width 113 height 17
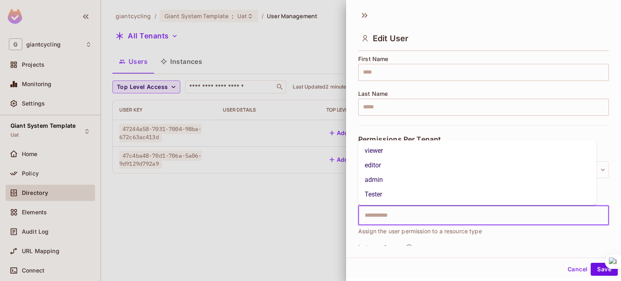
click at [393, 219] on input "text" at bounding box center [476, 215] width 233 height 16
